Goal: Task Accomplishment & Management: Manage account settings

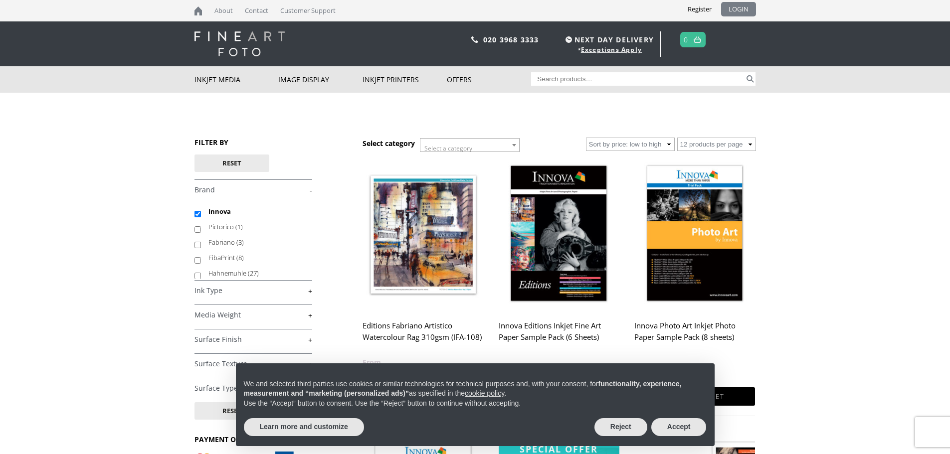
click at [739, 4] on link "LOGIN" at bounding box center [738, 9] width 35 height 14
click at [666, 428] on button "Accept" at bounding box center [678, 427] width 55 height 18
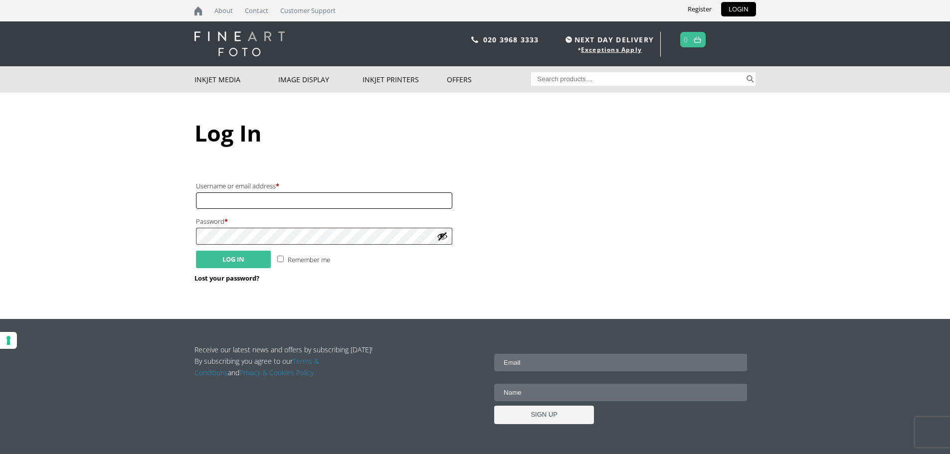
type input "craftshedprints@outlook.com"
click at [213, 252] on button "Log in" at bounding box center [233, 259] width 75 height 17
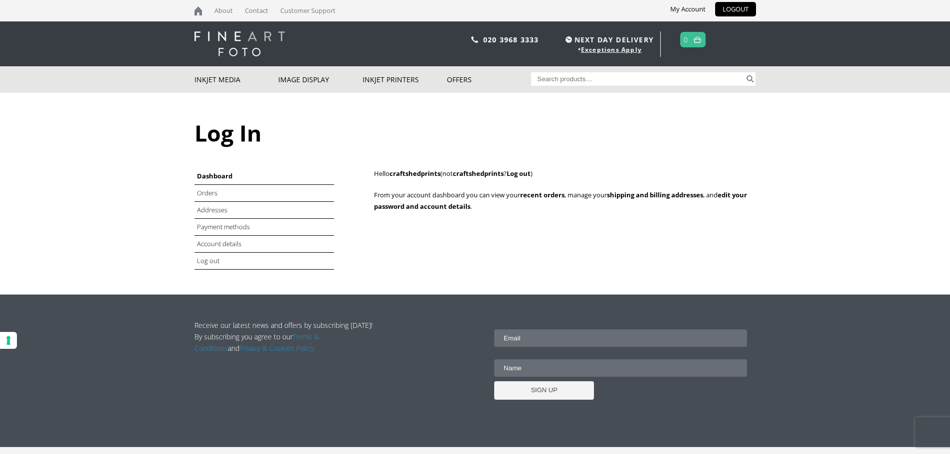
click at [222, 189] on li "Orders" at bounding box center [264, 193] width 140 height 17
click at [214, 193] on link "Orders" at bounding box center [208, 193] width 22 height 9
